Goal: Find specific page/section: Find specific page/section

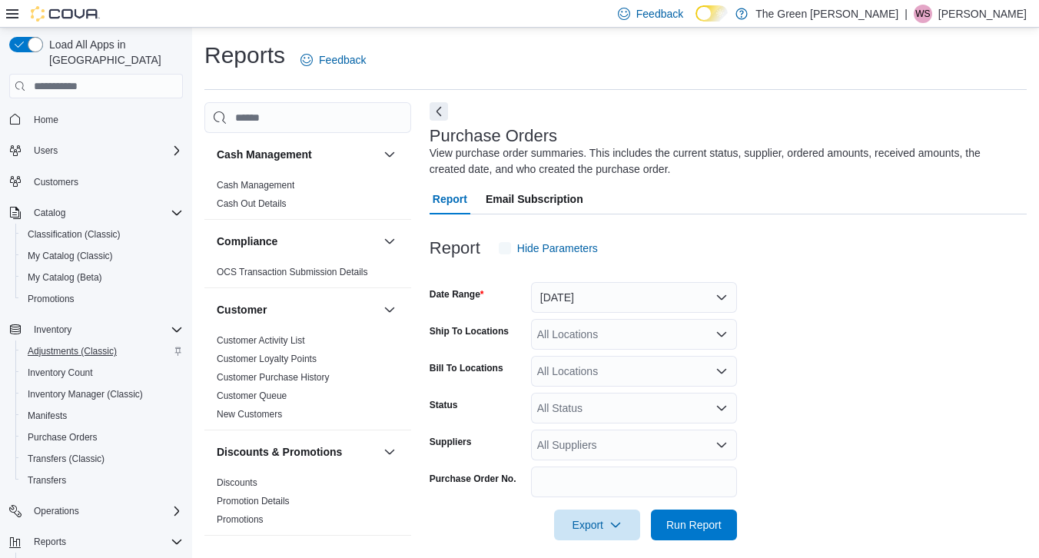
scroll to position [12, 0]
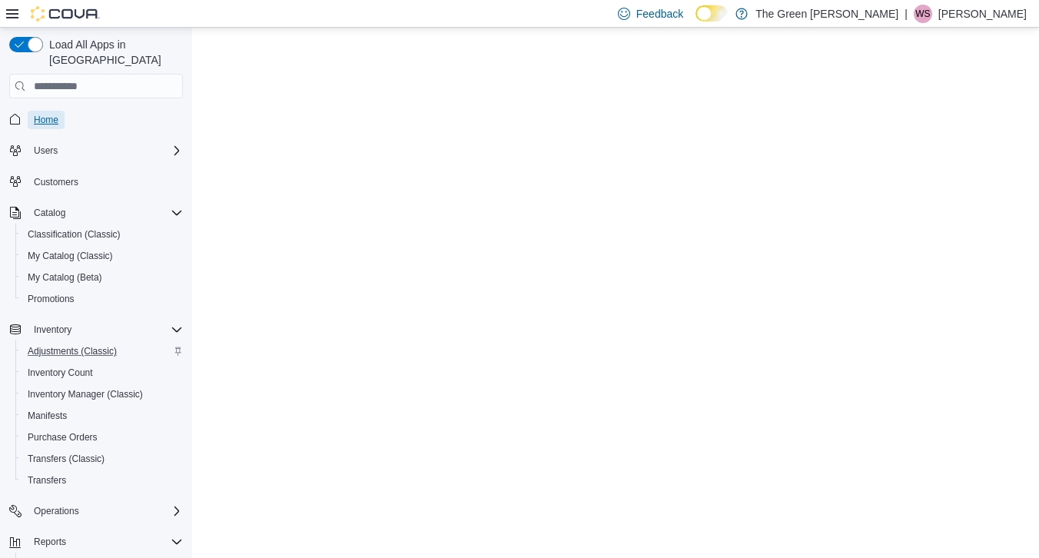
click at [55, 114] on span "Home" at bounding box center [46, 120] width 25 height 12
